Goal: Information Seeking & Learning: Learn about a topic

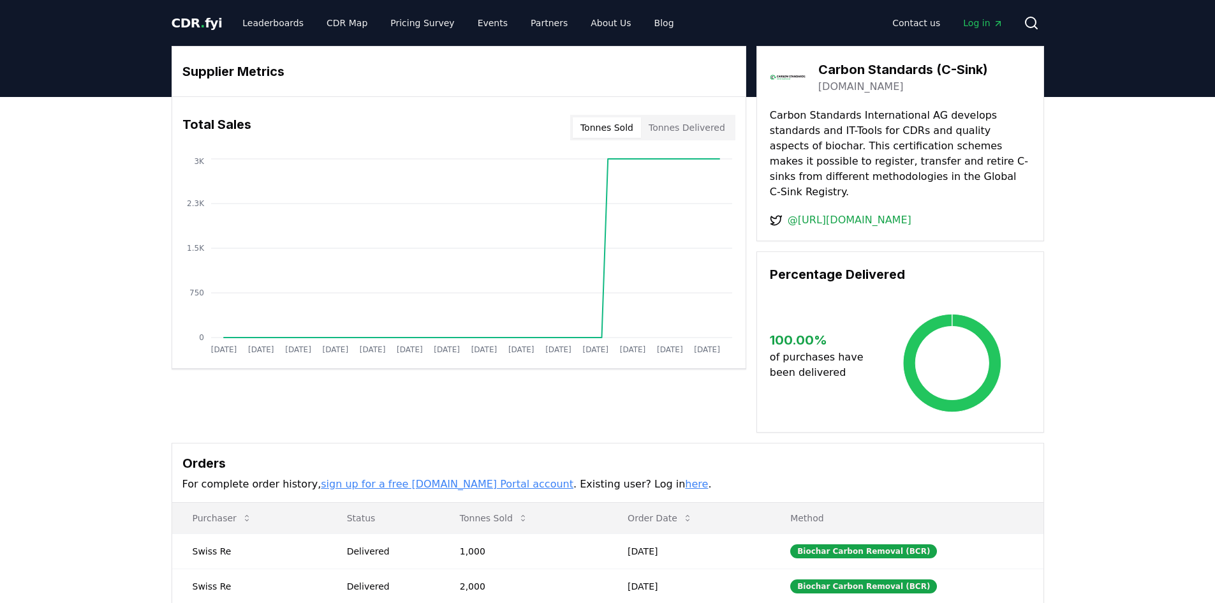
click at [429, 485] on link "sign up for a free [DOMAIN_NAME] Portal account" at bounding box center [447, 484] width 253 height 12
click at [263, 22] on link "Leaderboards" at bounding box center [273, 22] width 82 height 23
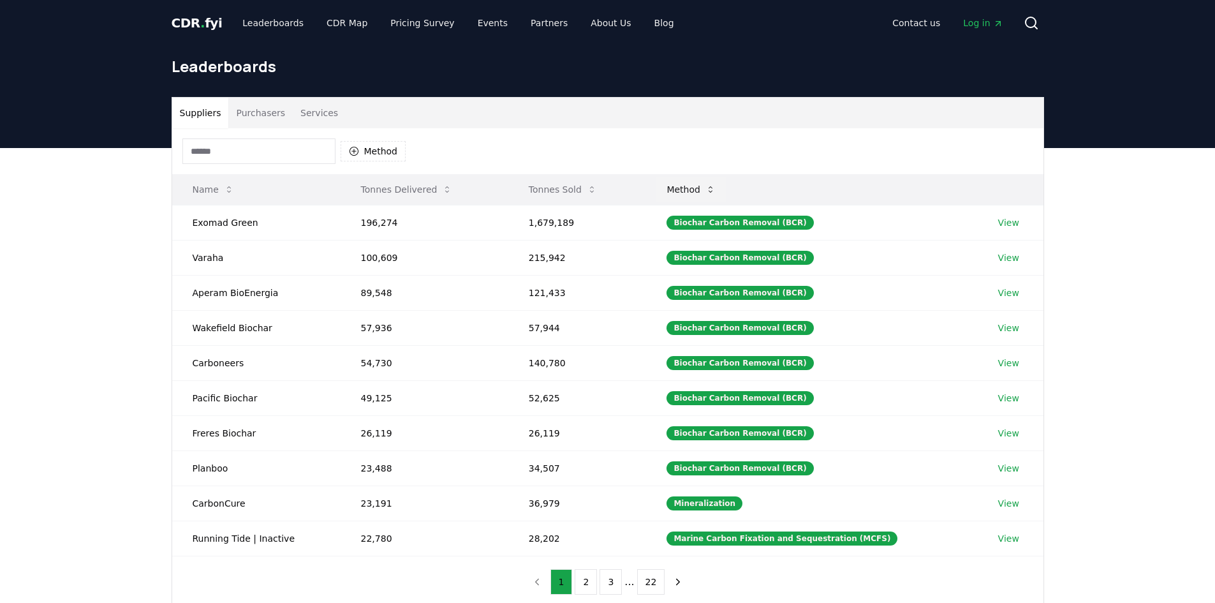
click at [710, 190] on button "Method" at bounding box center [691, 190] width 70 height 26
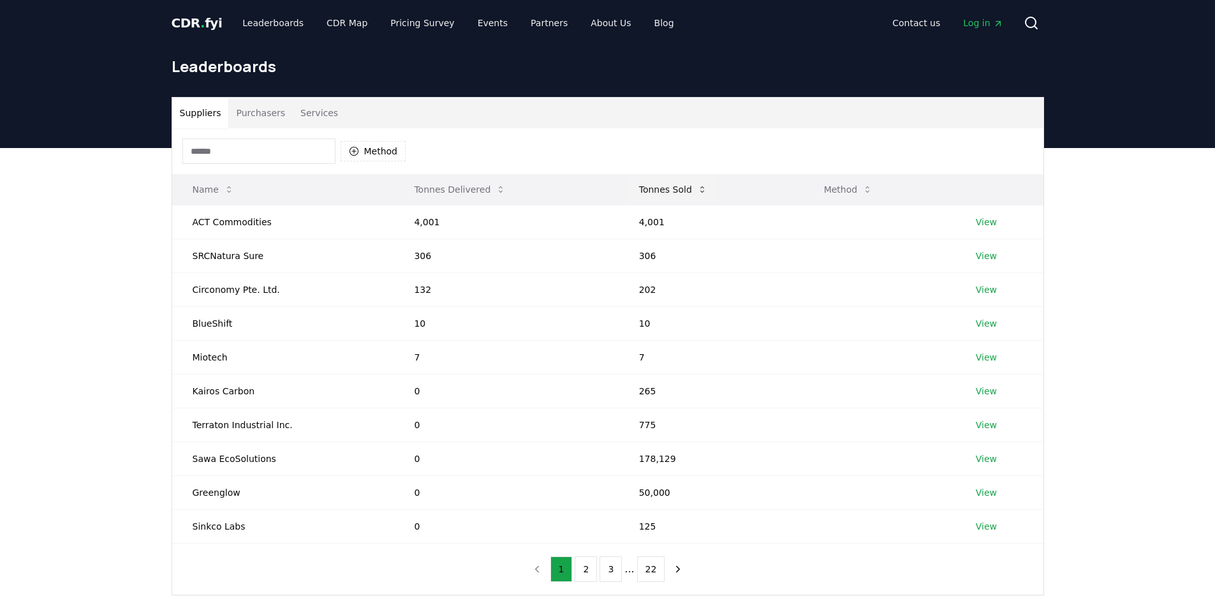
click at [659, 195] on button "Tonnes Sold" at bounding box center [673, 190] width 89 height 26
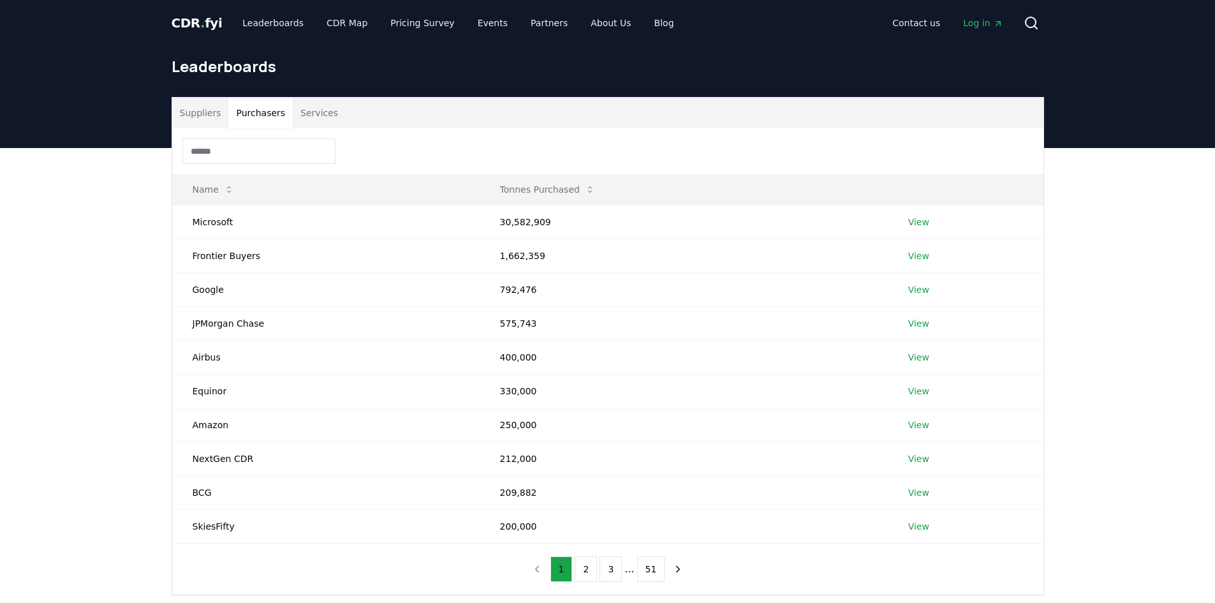
click at [256, 113] on button "Purchasers" at bounding box center [260, 113] width 64 height 31
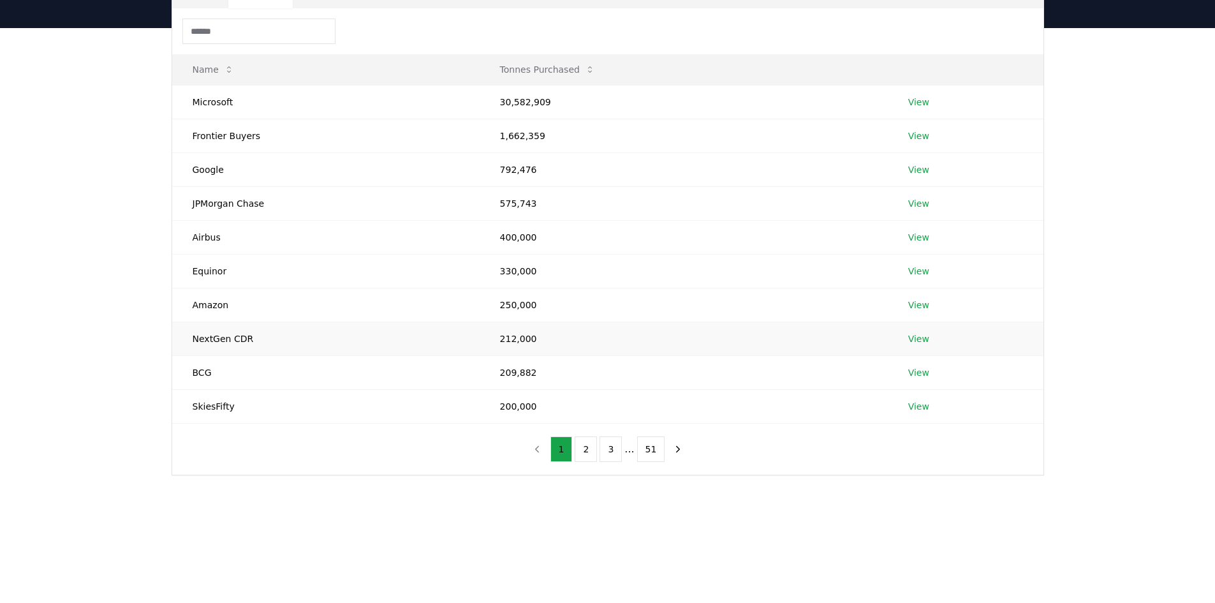
scroll to position [128, 0]
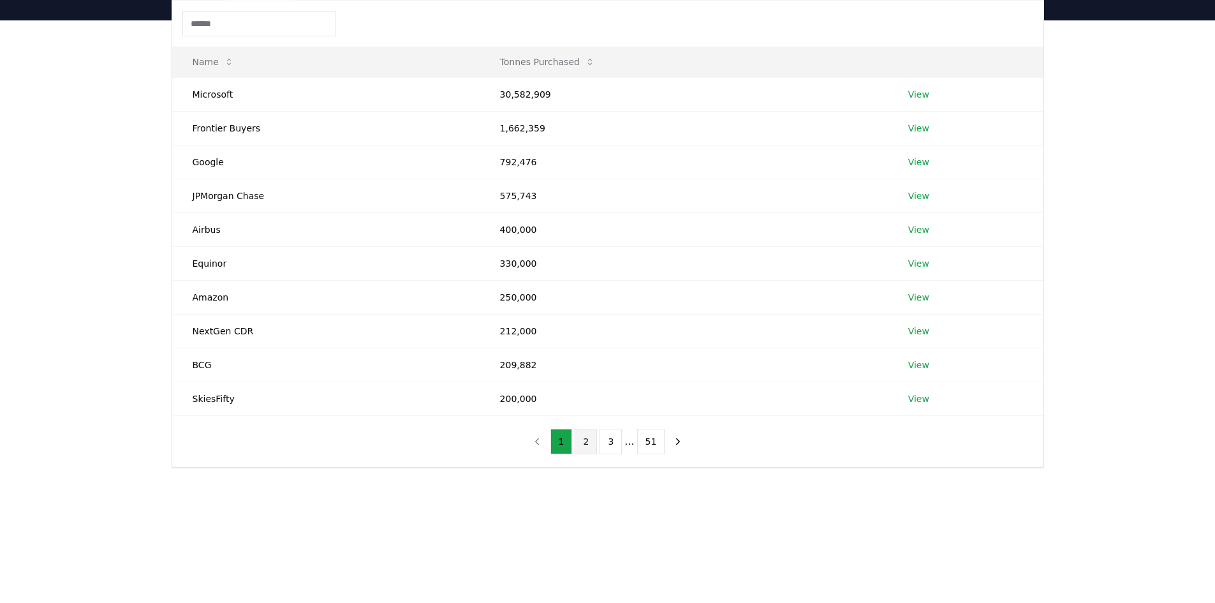
click at [579, 445] on button "2" at bounding box center [586, 442] width 22 height 26
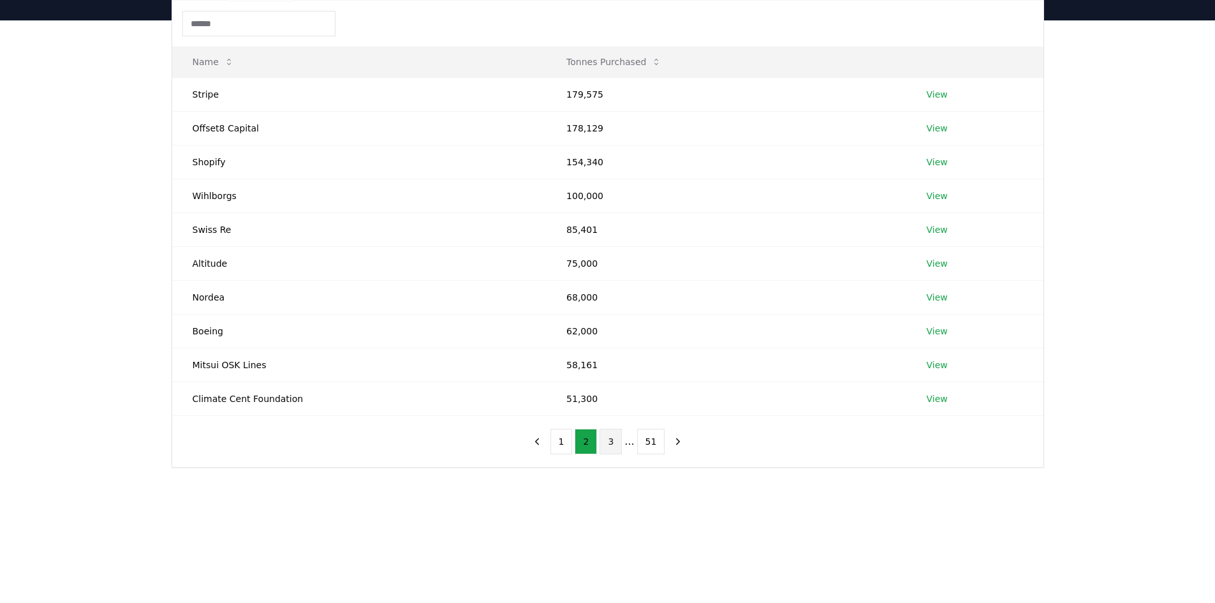
click at [606, 444] on button "3" at bounding box center [610, 442] width 22 height 26
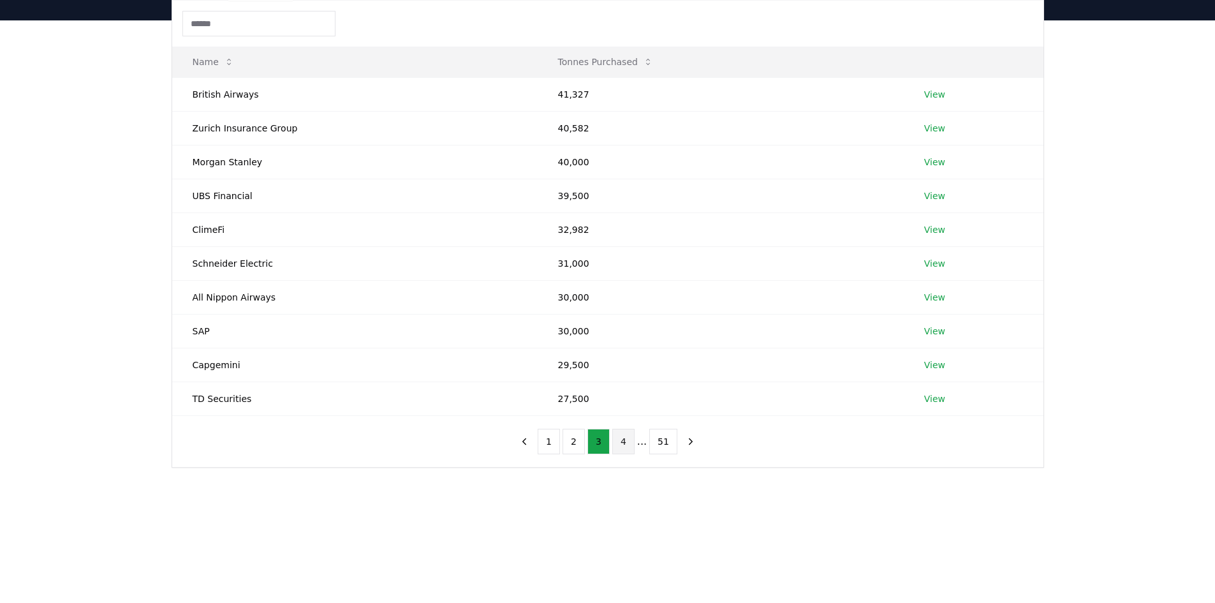
click at [622, 441] on button "4" at bounding box center [623, 442] width 22 height 26
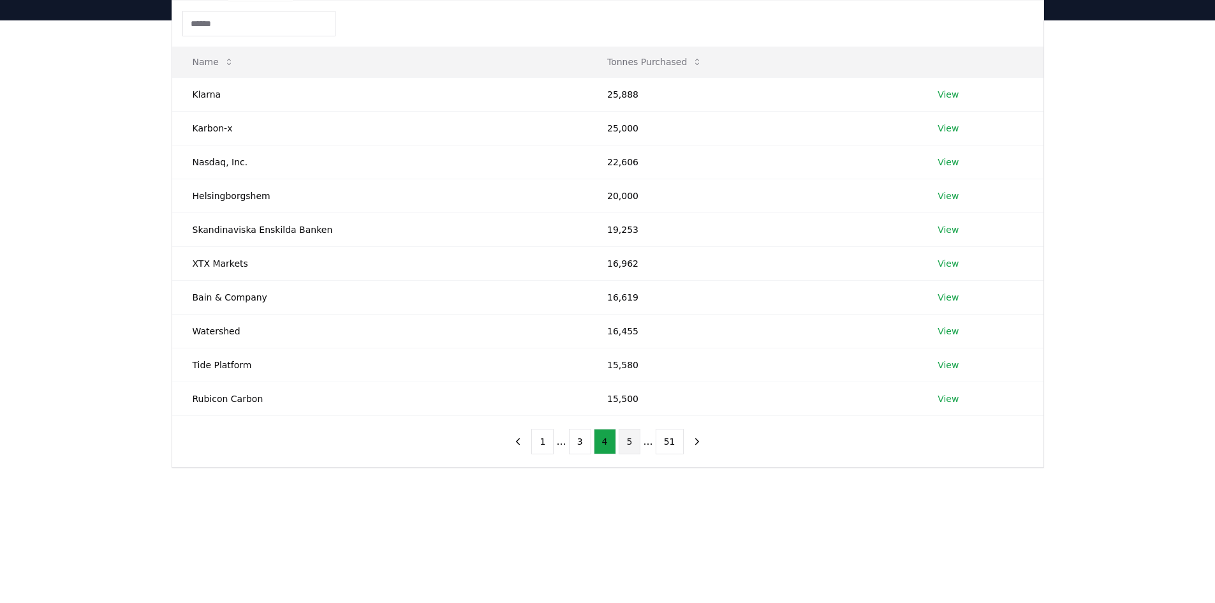
click at [638, 446] on button "5" at bounding box center [630, 442] width 22 height 26
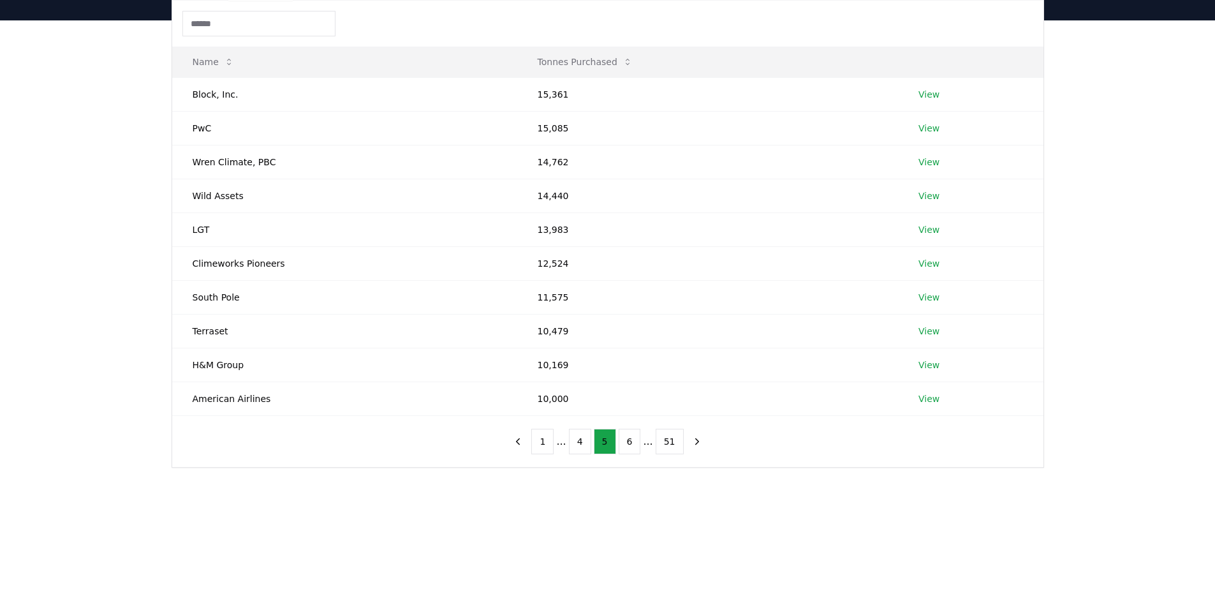
click at [647, 443] on li "..." at bounding box center [648, 441] width 10 height 15
click at [203, 365] on td "H&M Group" at bounding box center [344, 365] width 345 height 34
click at [925, 364] on link "View" at bounding box center [928, 364] width 21 height 13
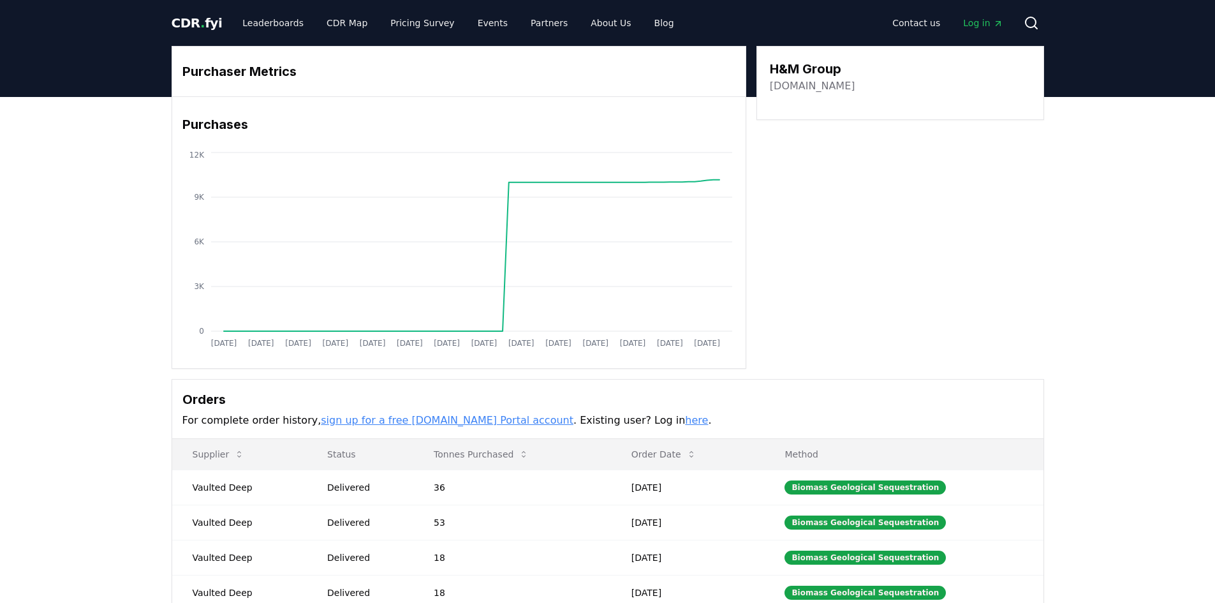
click at [195, 17] on span "CDR . fyi" at bounding box center [197, 22] width 51 height 15
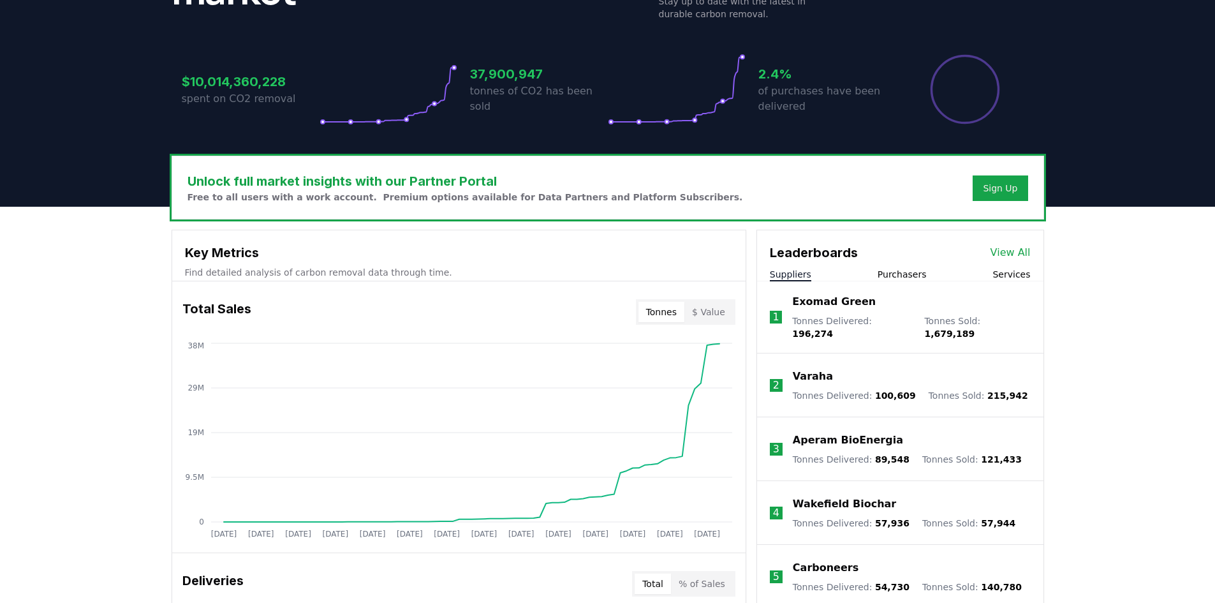
scroll to position [255, 0]
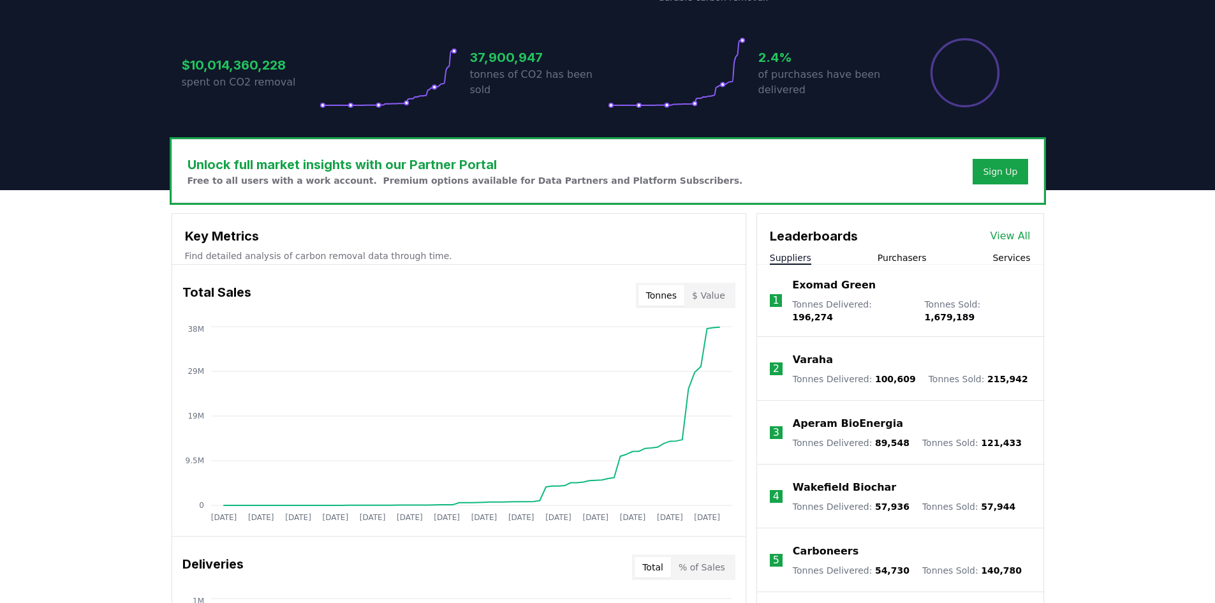
click at [1023, 233] on link "View All" at bounding box center [1010, 235] width 40 height 15
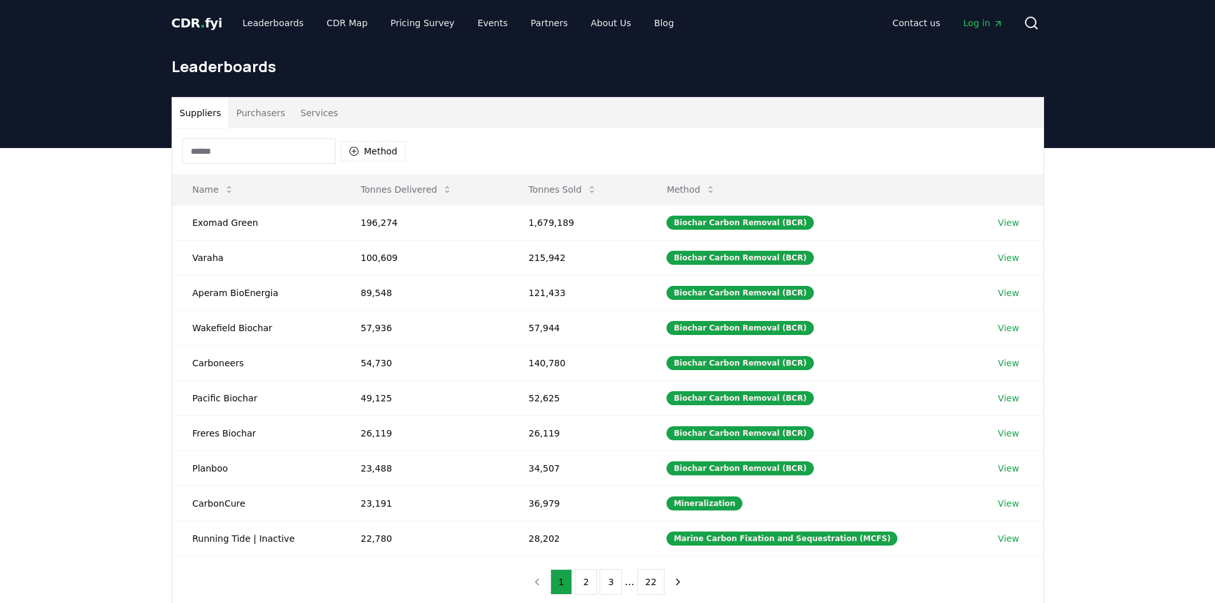
click at [320, 114] on button "Services" at bounding box center [319, 113] width 53 height 31
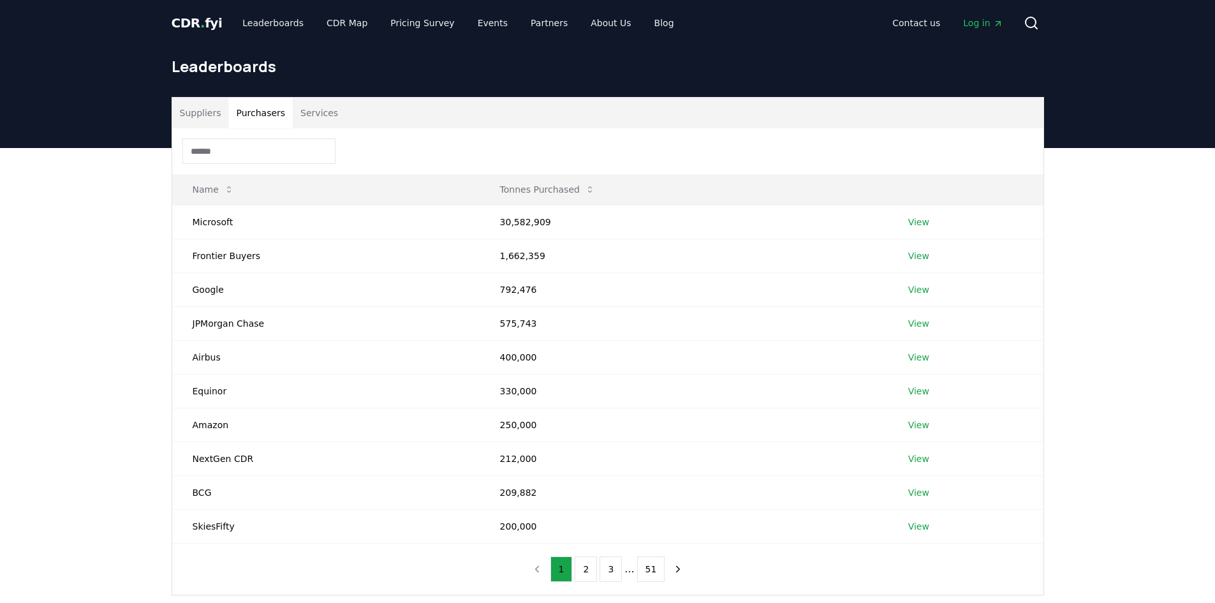
click at [257, 112] on button "Purchasers" at bounding box center [260, 113] width 64 height 31
click at [200, 114] on button "Suppliers" at bounding box center [200, 113] width 57 height 31
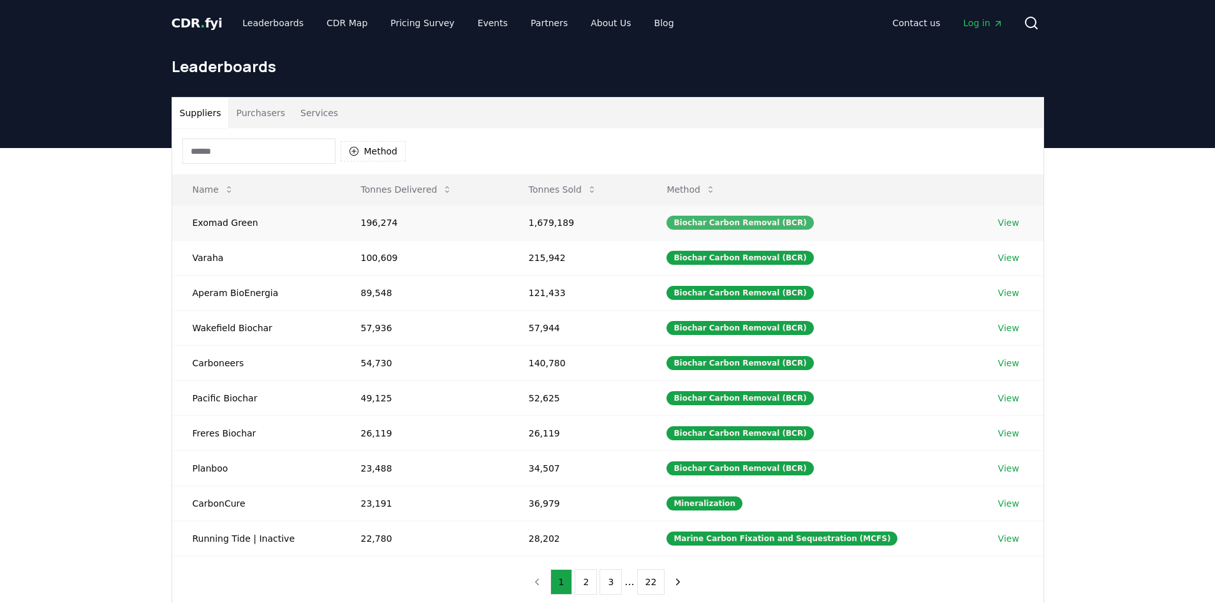
click at [726, 222] on div "Biochar Carbon Removal (BCR)" at bounding box center [739, 223] width 147 height 14
click at [716, 186] on icon at bounding box center [710, 189] width 10 height 10
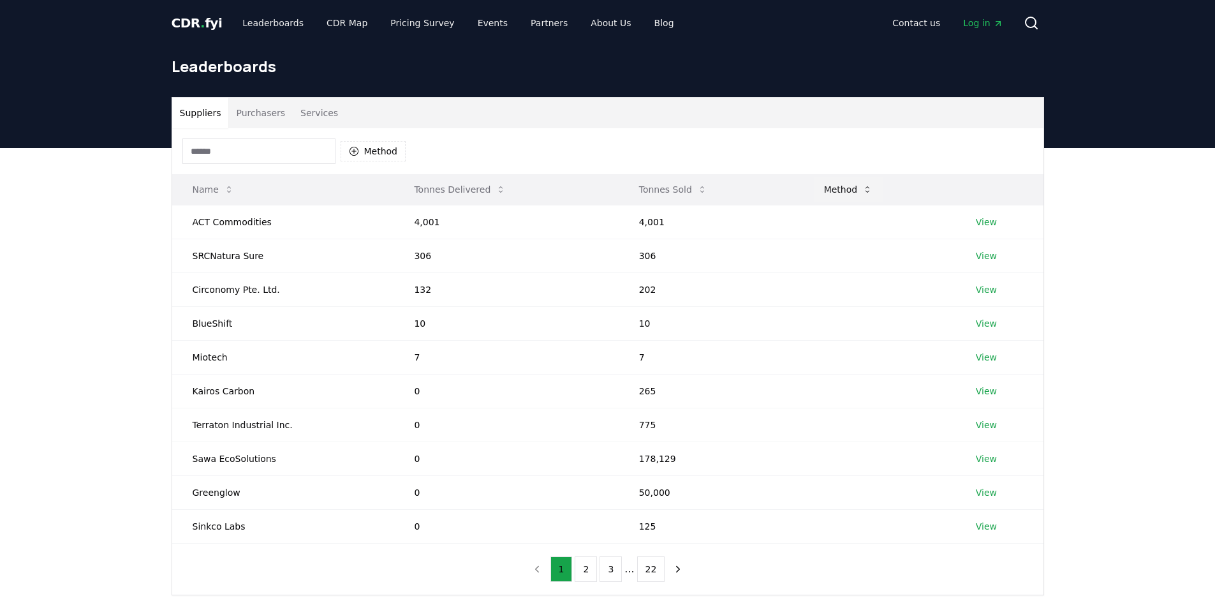
click at [845, 189] on button "Method" at bounding box center [849, 190] width 70 height 26
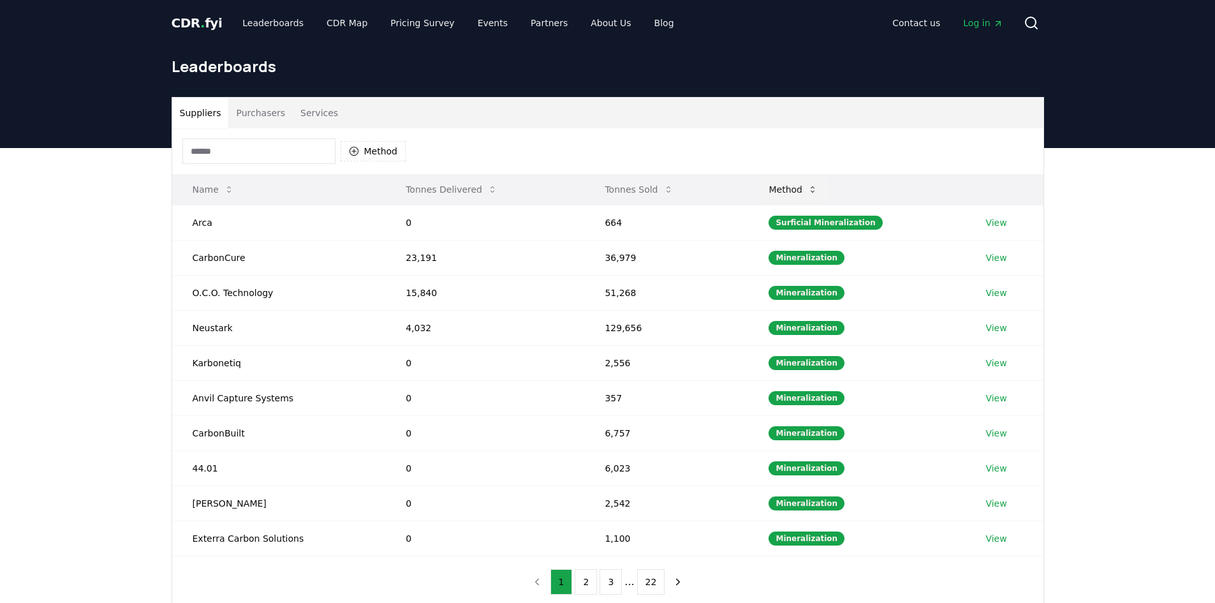
click at [845, 189] on th "Method" at bounding box center [856, 189] width 217 height 31
click at [800, 191] on button "Method" at bounding box center [793, 190] width 70 height 26
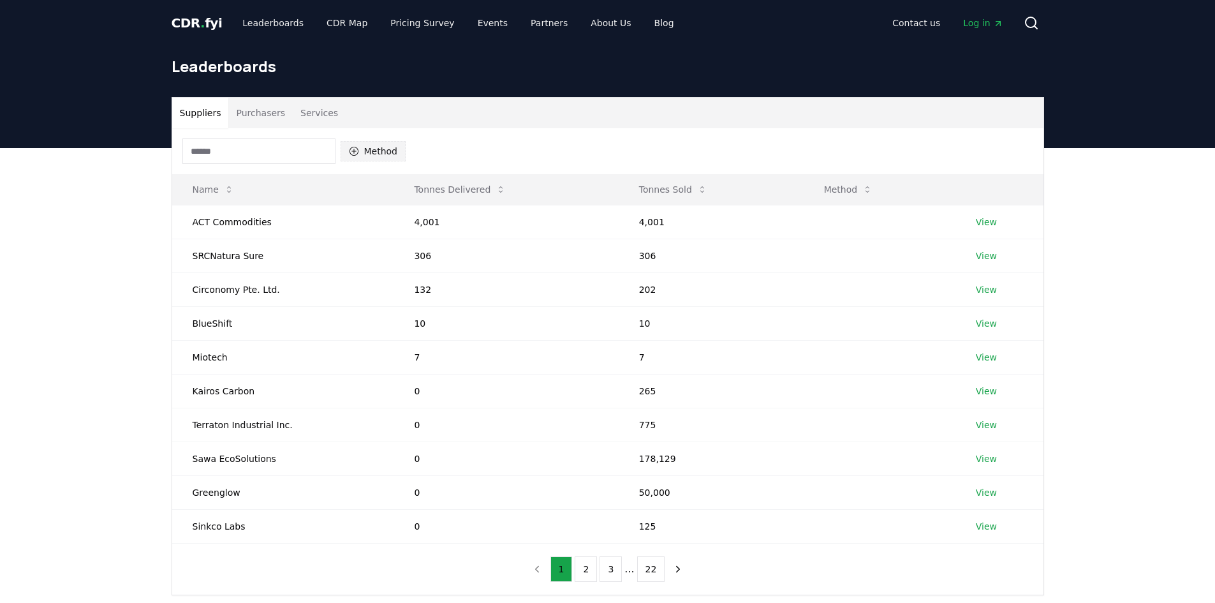
click at [362, 153] on button "Method" at bounding box center [374, 151] width 66 height 20
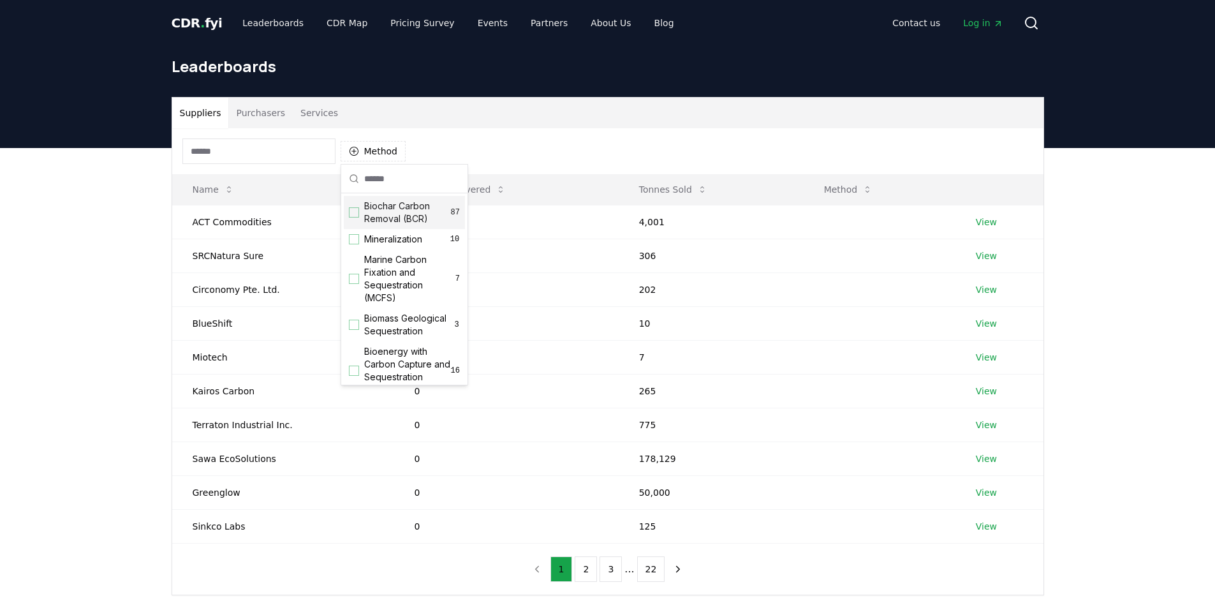
click at [357, 212] on div "Suggestions" at bounding box center [354, 212] width 10 height 10
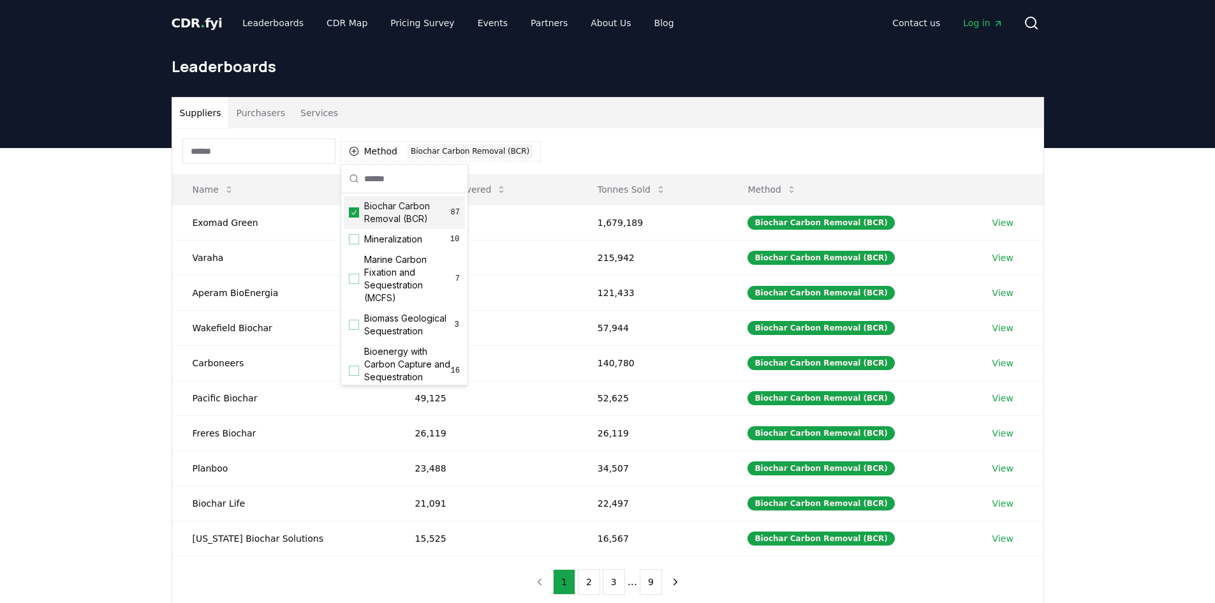
click at [695, 104] on div "Suppliers Purchasers Services" at bounding box center [607, 113] width 871 height 31
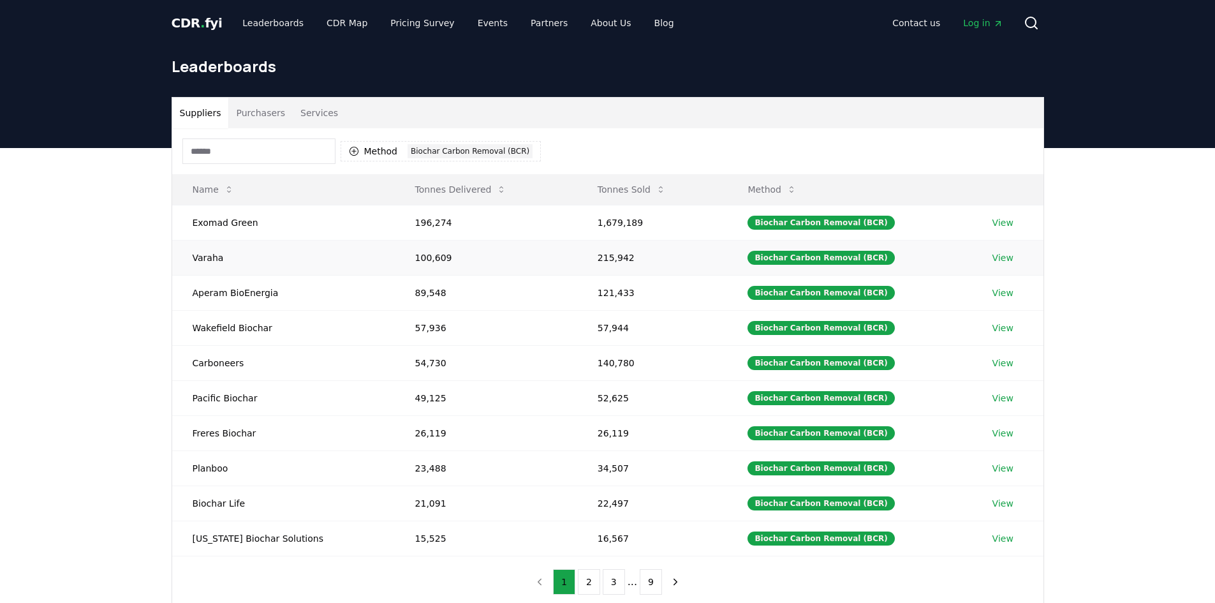
click at [992, 258] on link "View" at bounding box center [1002, 257] width 21 height 13
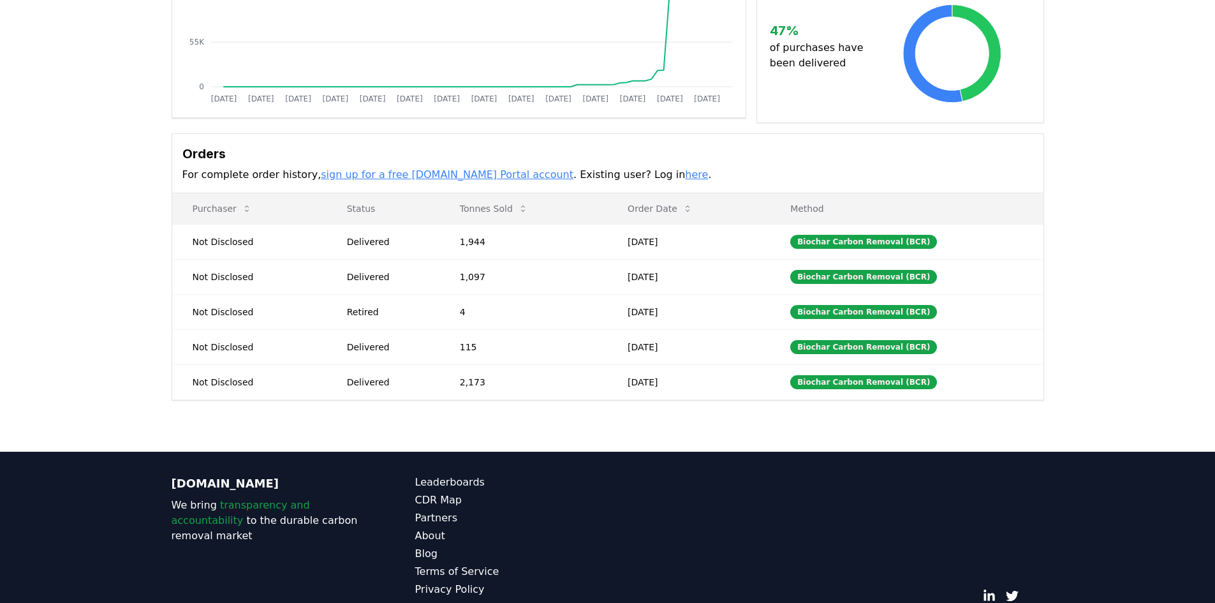
scroll to position [255, 0]
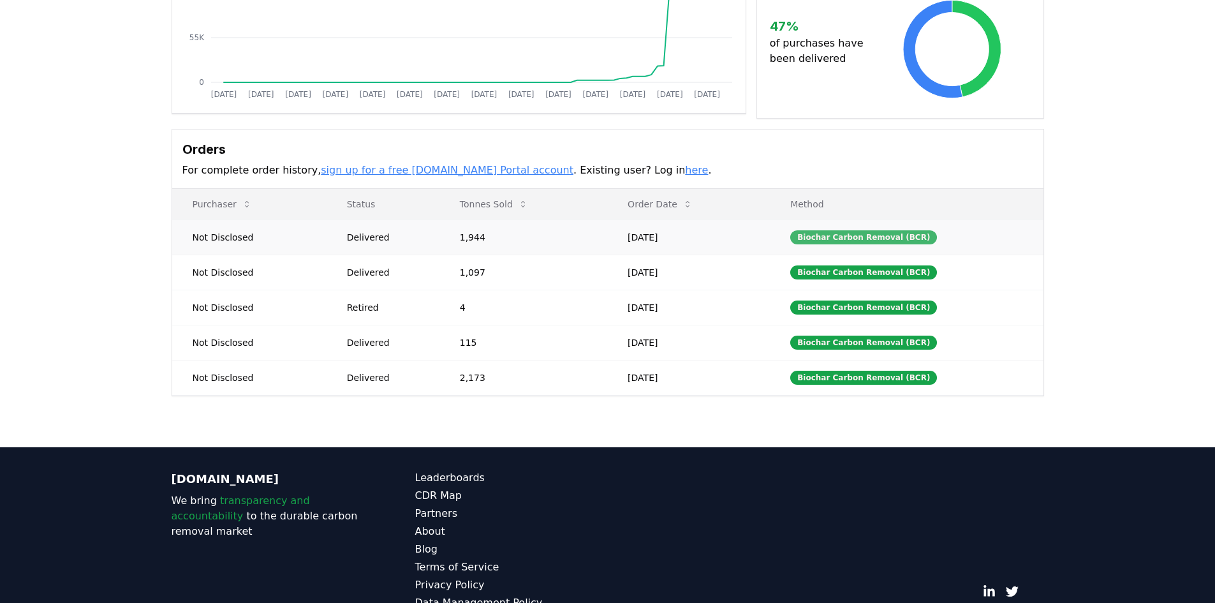
click at [915, 237] on div "Biochar Carbon Removal (BCR)" at bounding box center [863, 237] width 147 height 14
